Goal: Transaction & Acquisition: Purchase product/service

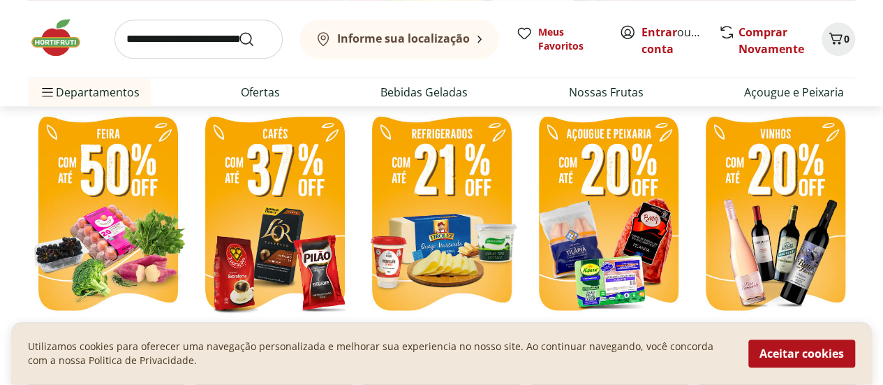
scroll to position [349, 0]
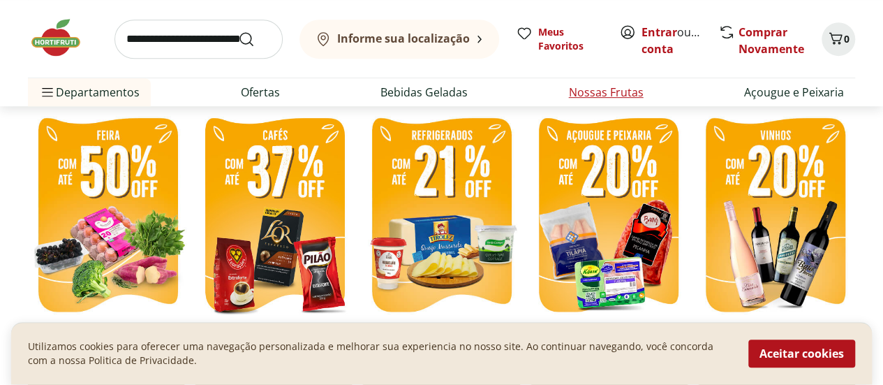
click at [568, 86] on li "Nossas Frutas" at bounding box center [606, 92] width 97 height 28
click at [615, 86] on link "Nossas Frutas" at bounding box center [606, 92] width 75 height 17
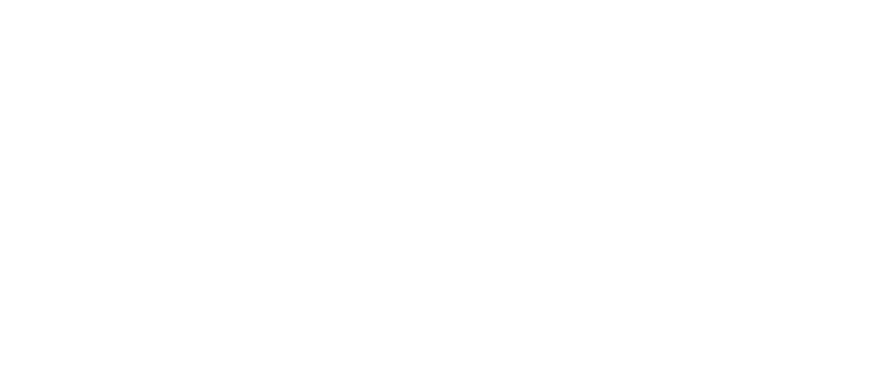
select select "**********"
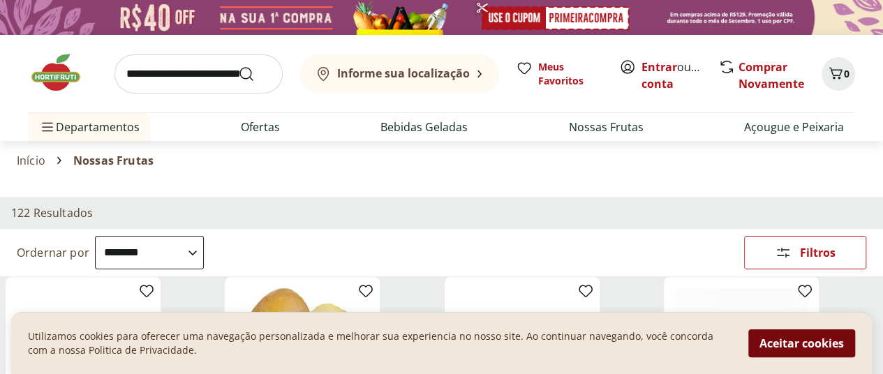
click at [776, 351] on button "Aceitar cookies" at bounding box center [802, 344] width 107 height 28
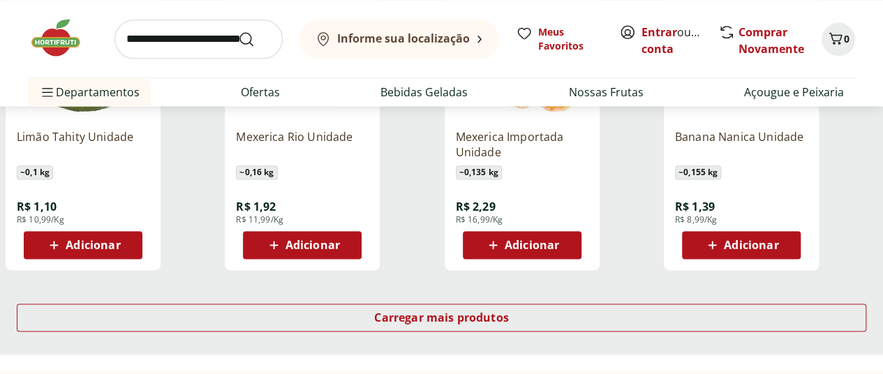
scroll to position [978, 0]
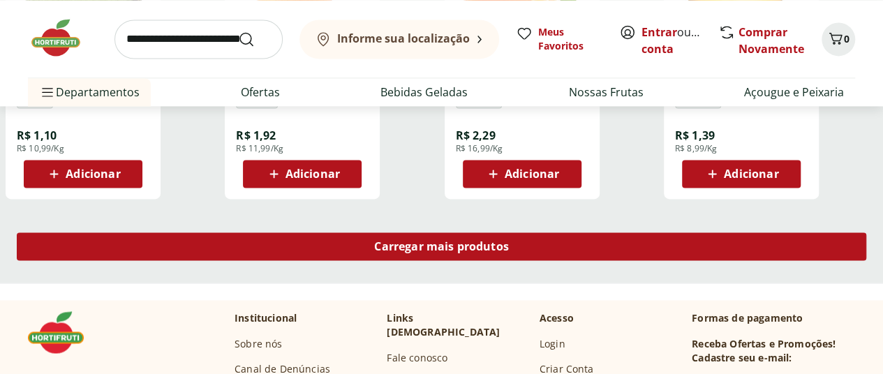
click at [547, 233] on div "Carregar mais produtos" at bounding box center [442, 247] width 850 height 28
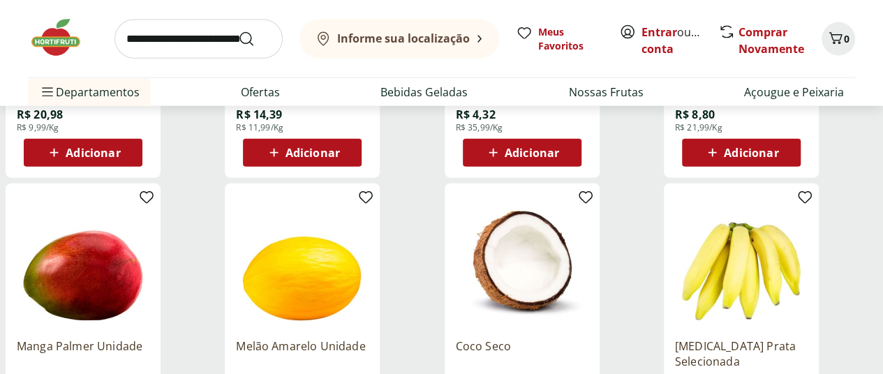
scroll to position [1606, 0]
